Goal: Task Accomplishment & Management: Complete application form

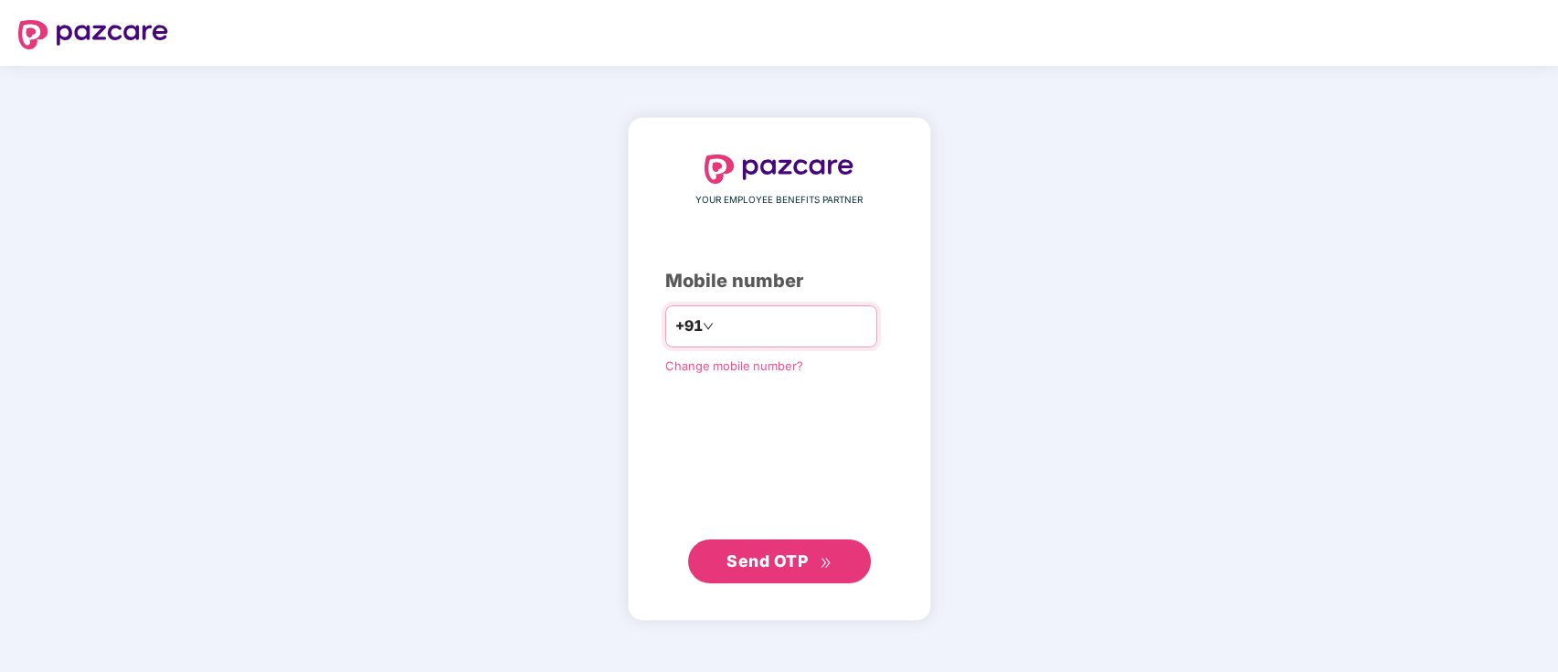
click at [766, 320] on input "number" at bounding box center [792, 326] width 150 height 29
type input "**********"
click at [0, 268] on div "**********" at bounding box center [779, 369] width 1558 height 606
click at [728, 561] on span "Send OTP" at bounding box center [767, 559] width 81 height 19
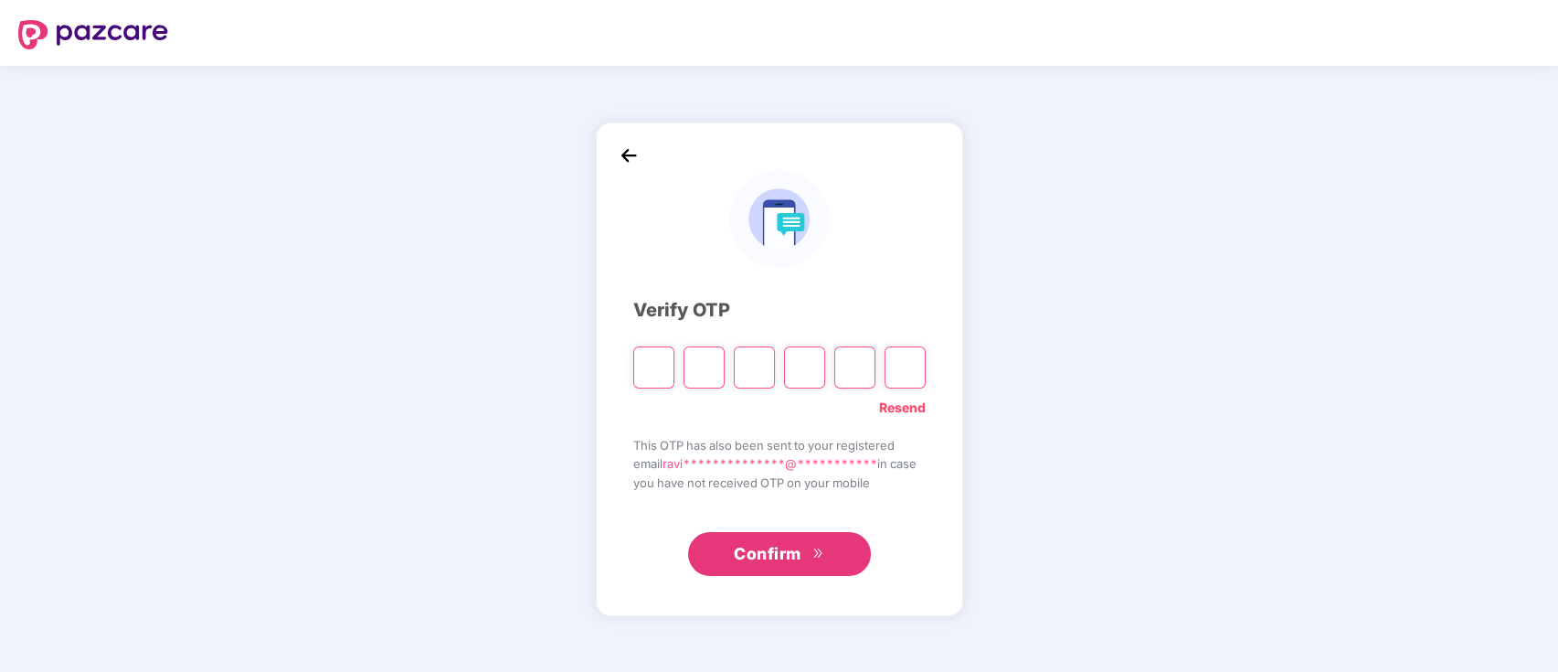
paste input "*"
type input "*"
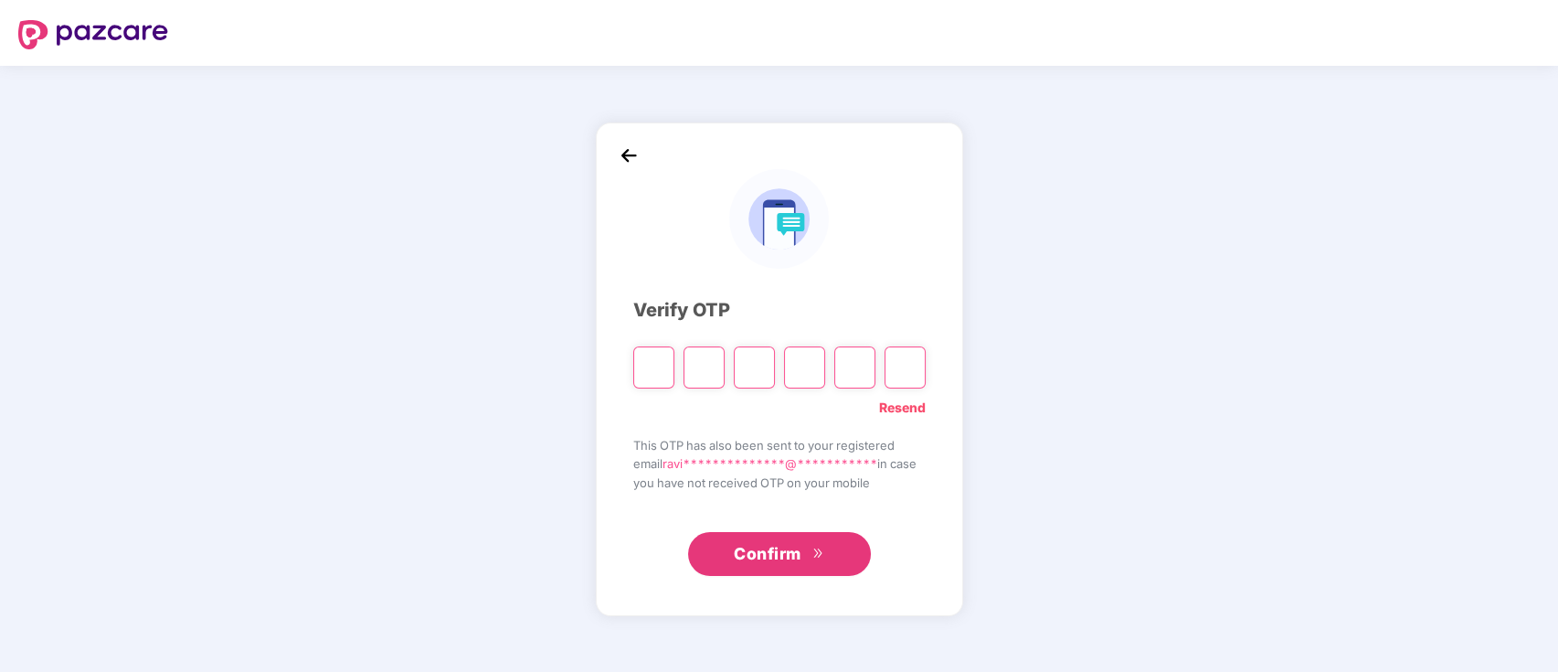
type input "*"
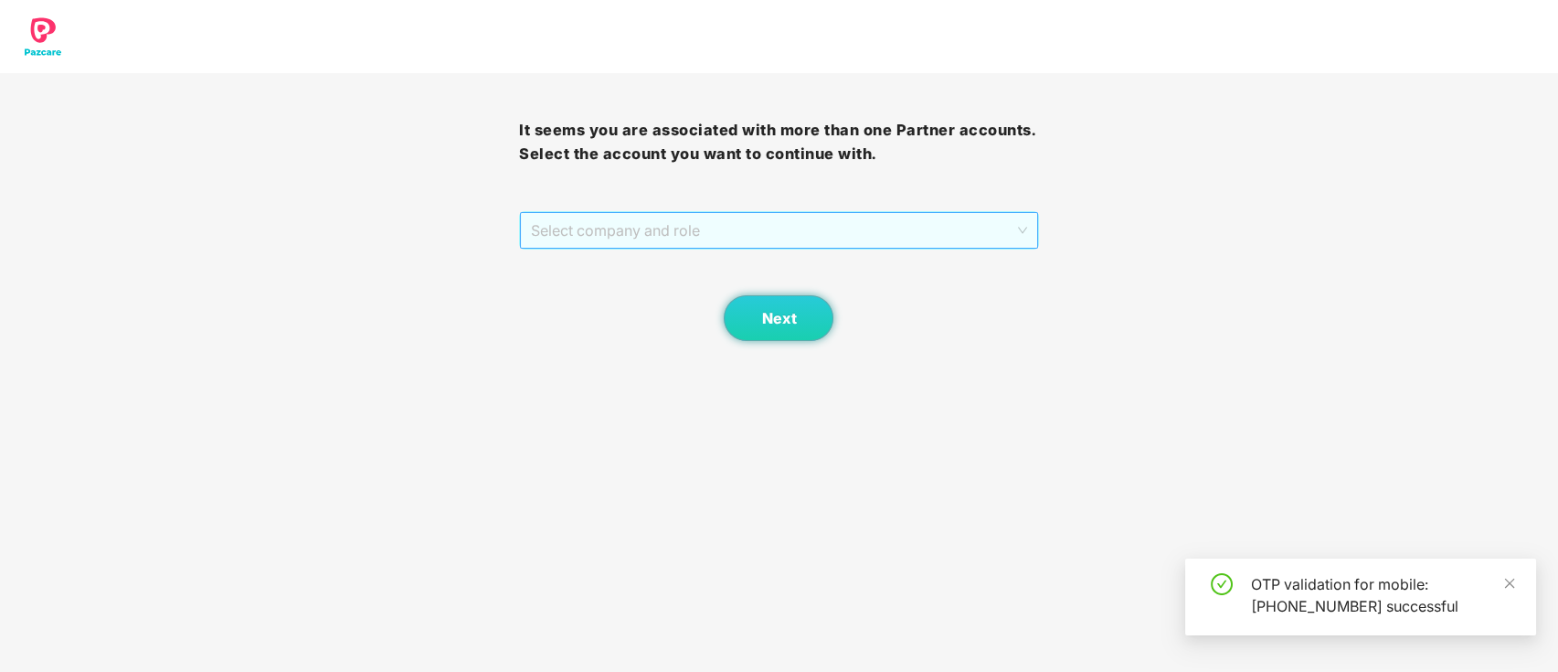
click at [790, 239] on span "Select company and role" at bounding box center [778, 230] width 495 height 35
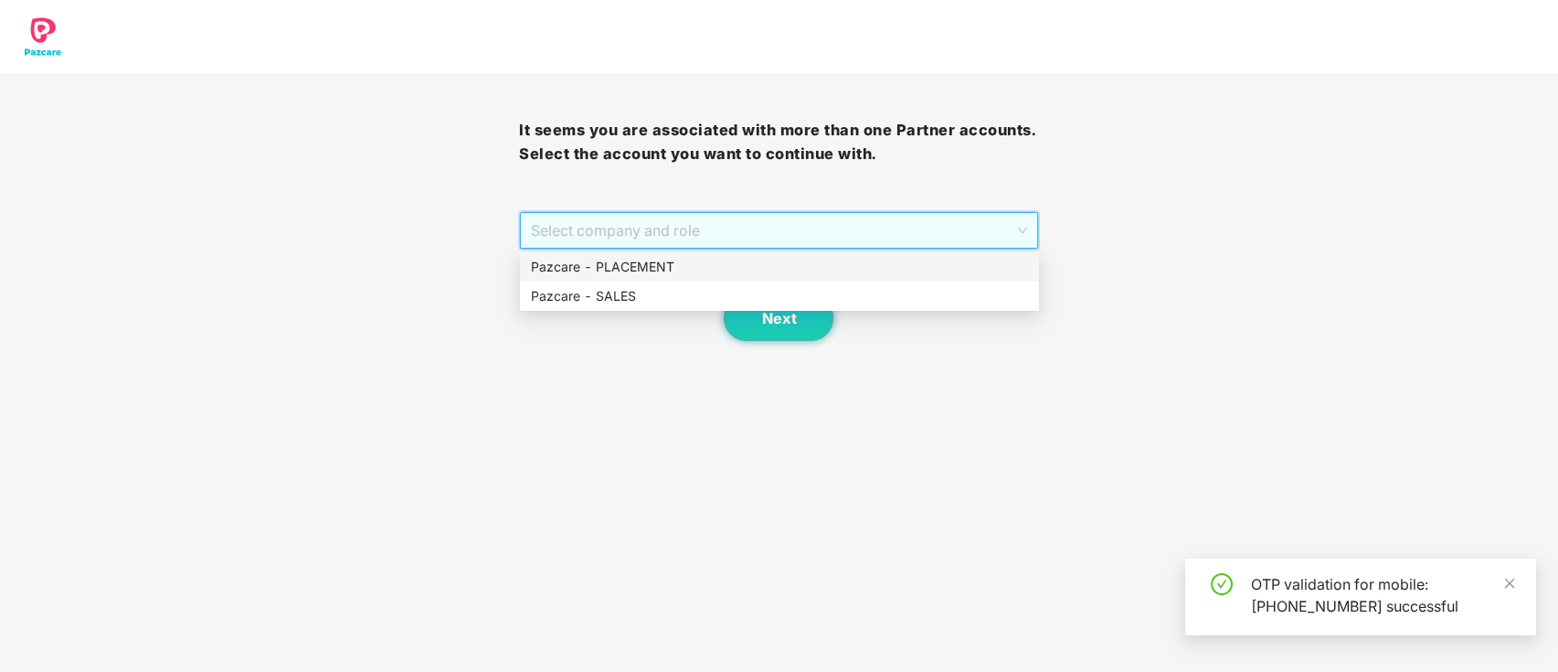
click at [794, 262] on div "Pazcare - PLACEMENT" at bounding box center [779, 267] width 497 height 20
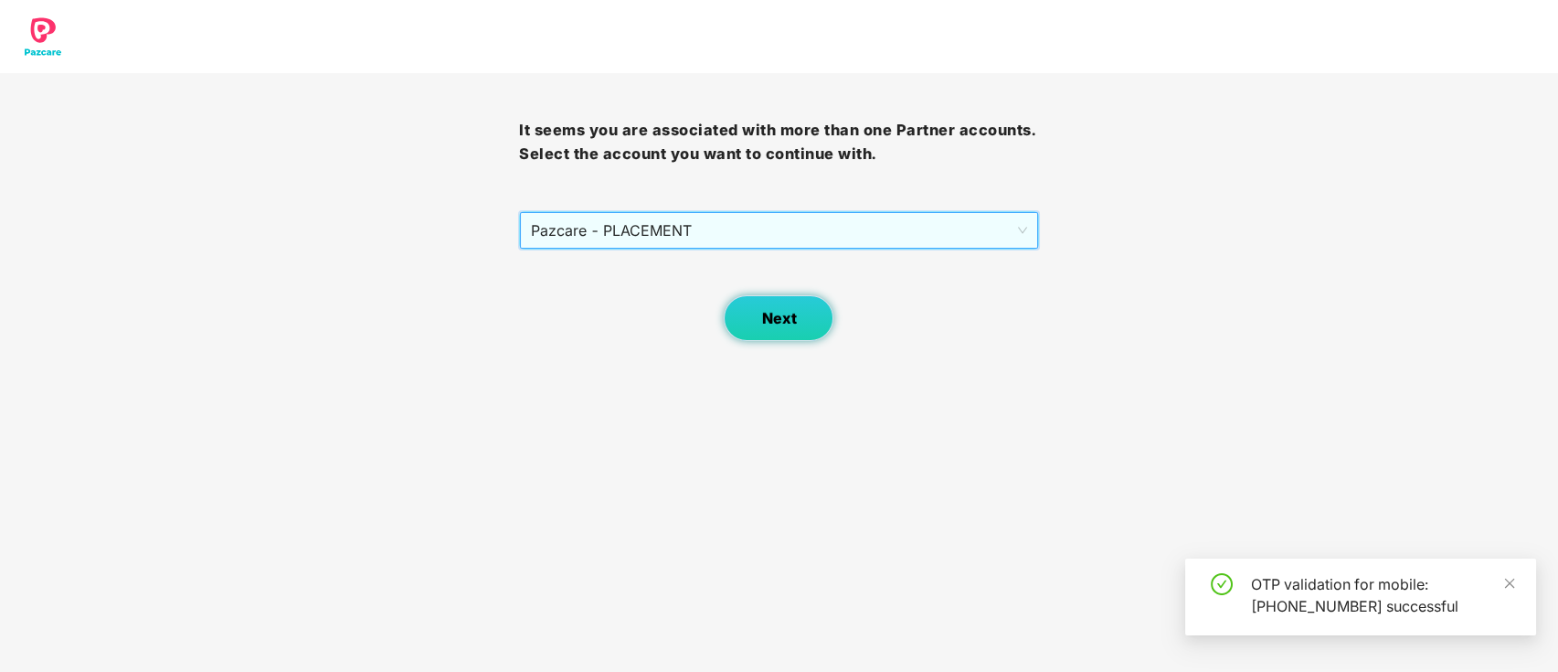
click at [795, 313] on span "Next" at bounding box center [778, 318] width 35 height 17
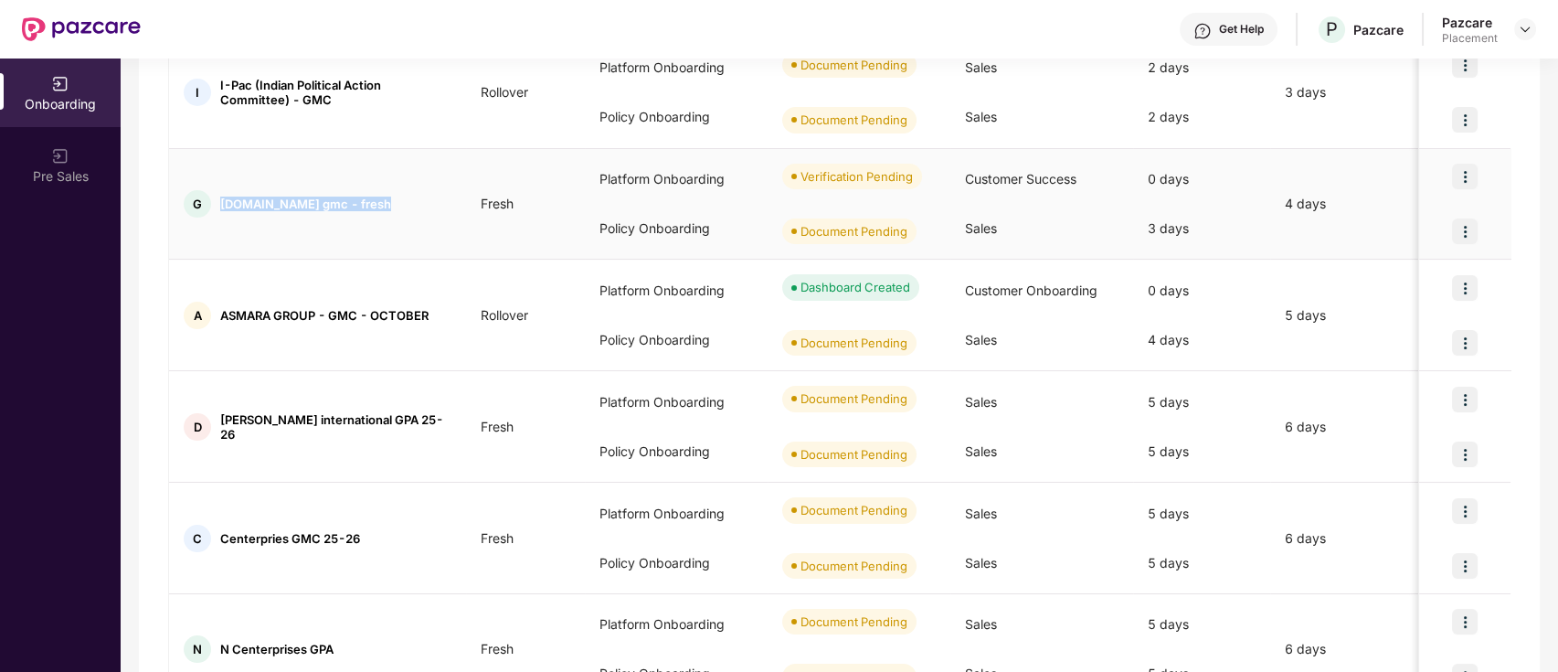
drag, startPoint x: 222, startPoint y: 201, endPoint x: 424, endPoint y: 210, distance: 202.2
click at [424, 210] on div "G [DOMAIN_NAME] gmc - fresh" at bounding box center [317, 203] width 297 height 27
copy span "[DOMAIN_NAME] gmc - fresh"
click at [304, 206] on span "[DOMAIN_NAME] gmc - fresh" at bounding box center [305, 204] width 171 height 15
drag, startPoint x: 220, startPoint y: 203, endPoint x: 283, endPoint y: 198, distance: 63.2
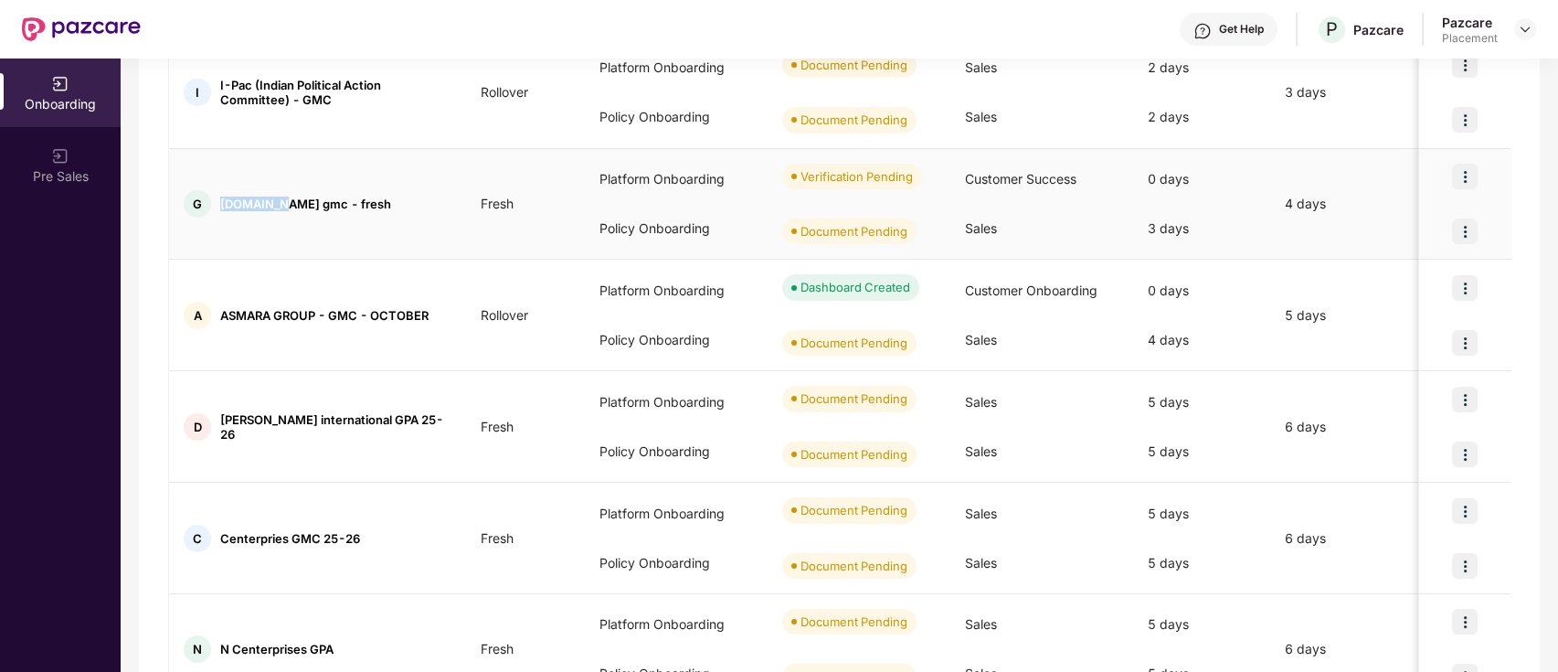
click at [283, 198] on span "[DOMAIN_NAME] gmc - fresh" at bounding box center [305, 204] width 171 height 15
copy span "geniemode"
click at [509, 380] on td "Fresh" at bounding box center [525, 427] width 119 height 112
